Goal: Information Seeking & Learning: Learn about a topic

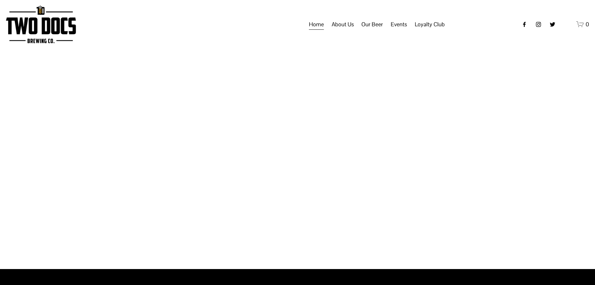
click at [396, 30] on span "Events" at bounding box center [399, 24] width 16 height 11
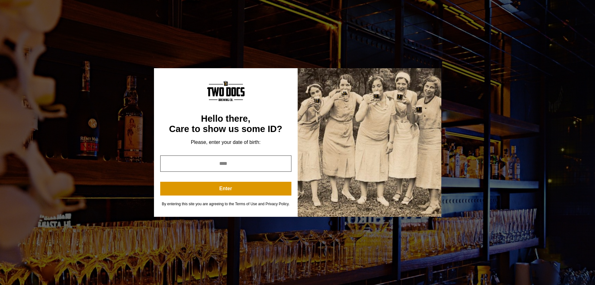
click at [184, 163] on input "year" at bounding box center [225, 163] width 131 height 16
type input "****"
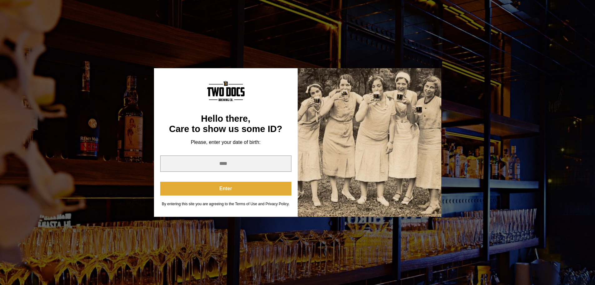
click at [209, 190] on button "Enter" at bounding box center [225, 189] width 131 height 14
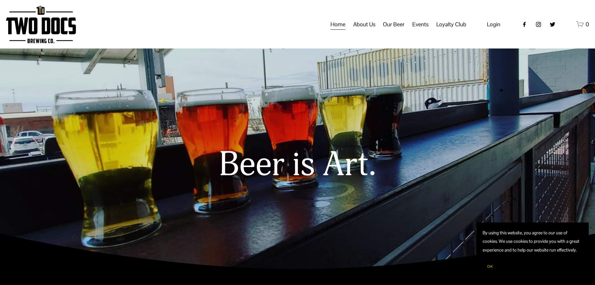
click at [0, 0] on span "Calendar" at bounding box center [0, 0] width 0 height 0
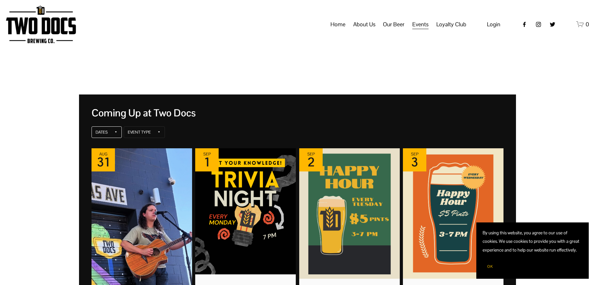
click at [113, 133] on div "Dates" at bounding box center [107, 132] width 30 height 12
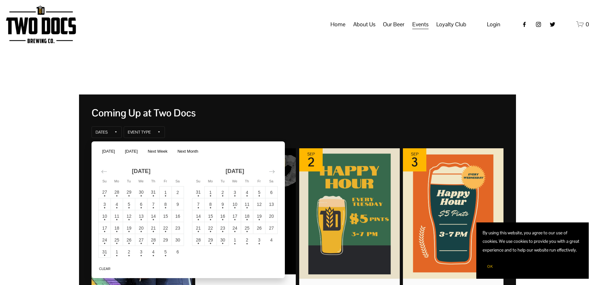
click at [152, 241] on td "28" at bounding box center [153, 240] width 12 height 12
click at [274, 267] on button "Apply" at bounding box center [270, 266] width 18 height 7
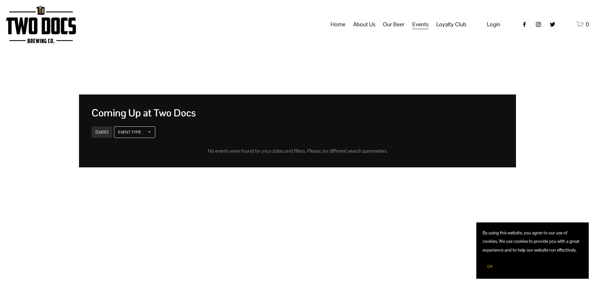
click at [130, 130] on div "Event Type" at bounding box center [129, 132] width 23 height 5
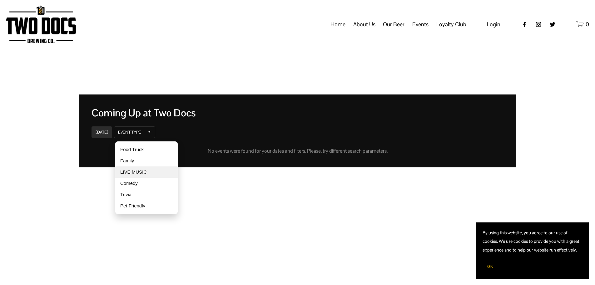
click at [132, 172] on div "LIVE MUSIC" at bounding box center [146, 171] width 62 height 11
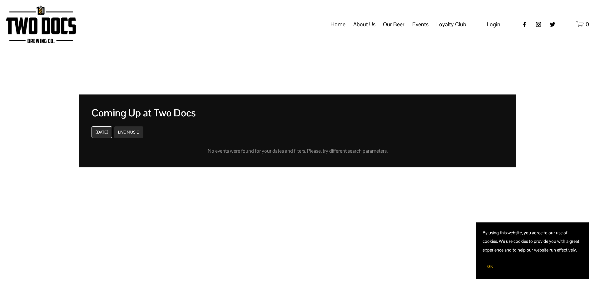
click at [105, 129] on div "[DATE]" at bounding box center [102, 132] width 21 height 12
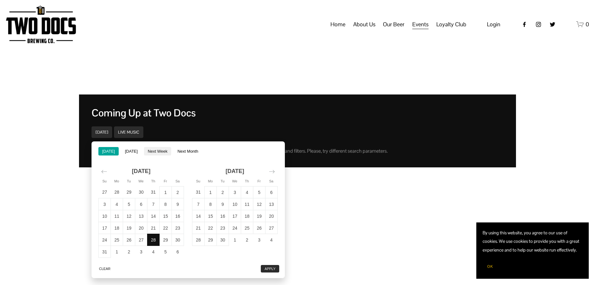
click at [166, 150] on button "Next Week" at bounding box center [157, 151] width 27 height 8
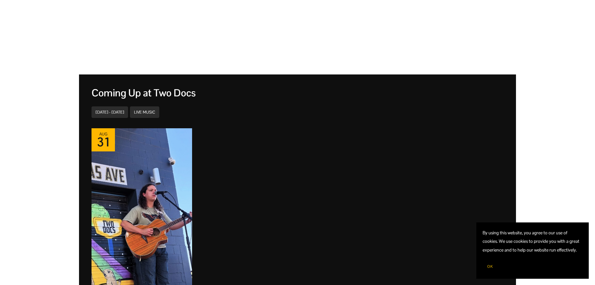
scroll to position [31, 0]
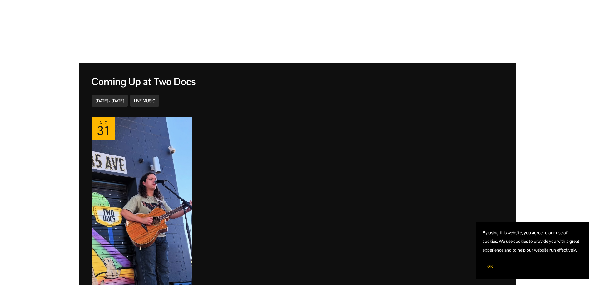
click at [289, 57] on div "Coming Up at Two Docs [DATE] - [DATE] LIVE MUSIC Venue [DATE] LIVE MUSIC 502 JA…" at bounding box center [297, 244] width 595 height 440
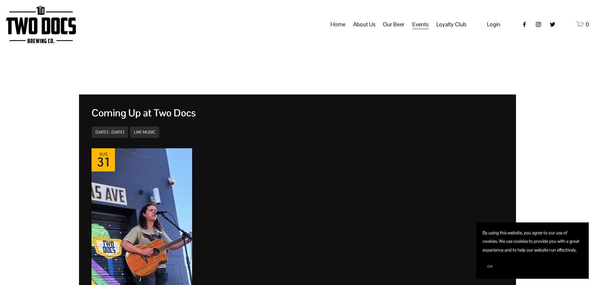
click at [335, 30] on link "Home" at bounding box center [338, 24] width 15 height 12
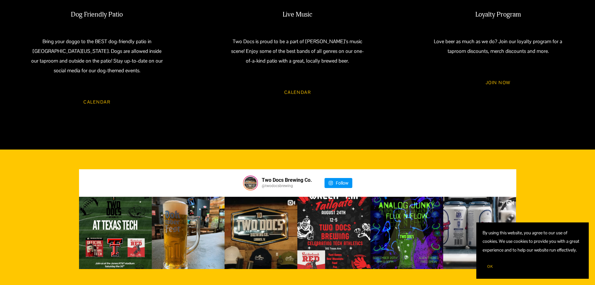
scroll to position [750, 0]
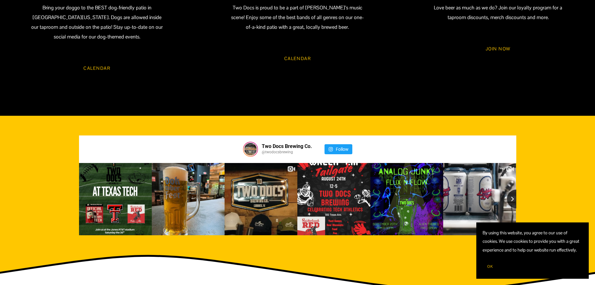
click at [333, 144] on link "Follow" at bounding box center [339, 149] width 28 height 10
click at [338, 144] on link "Follow" at bounding box center [339, 149] width 28 height 10
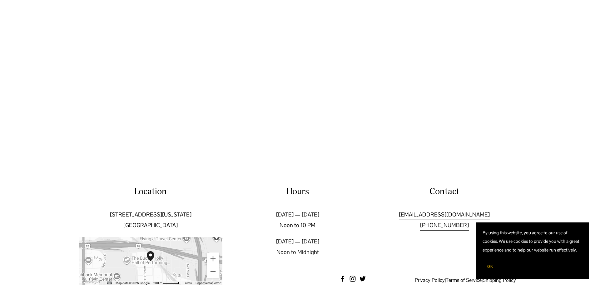
scroll to position [1066, 0]
